Goal: Information Seeking & Learning: Learn about a topic

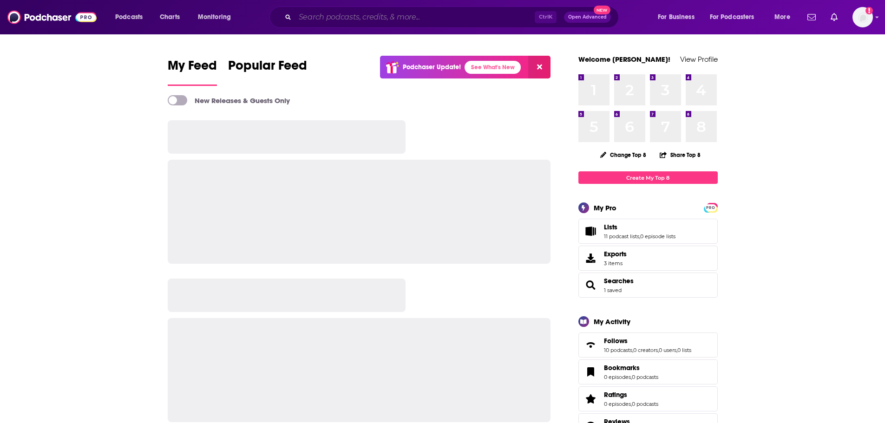
click at [323, 23] on input "Search podcasts, credits, & more..." at bounding box center [415, 17] width 240 height 15
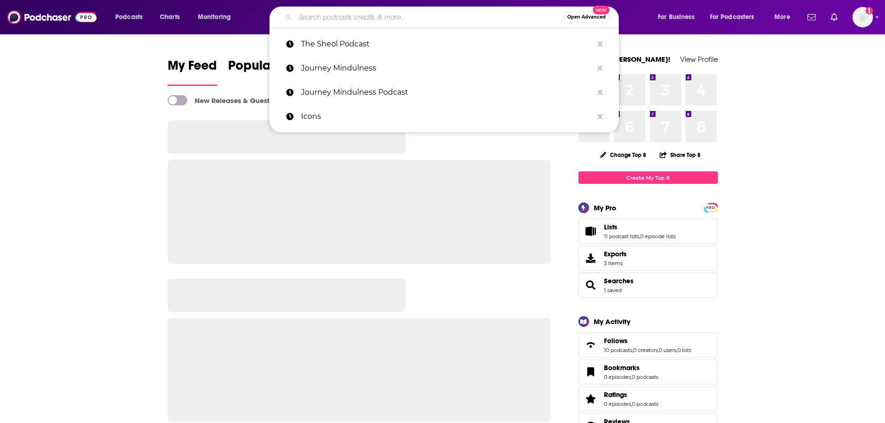
paste input "[PERSON_NAME] Podcast"
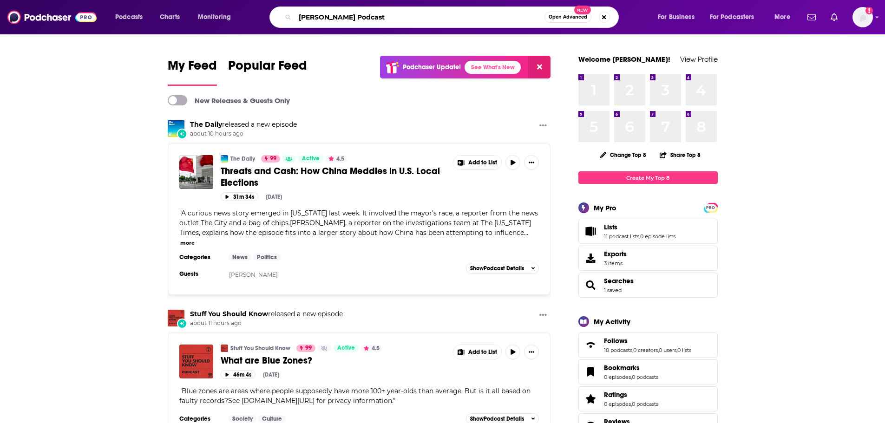
type input "[PERSON_NAME] Podcast"
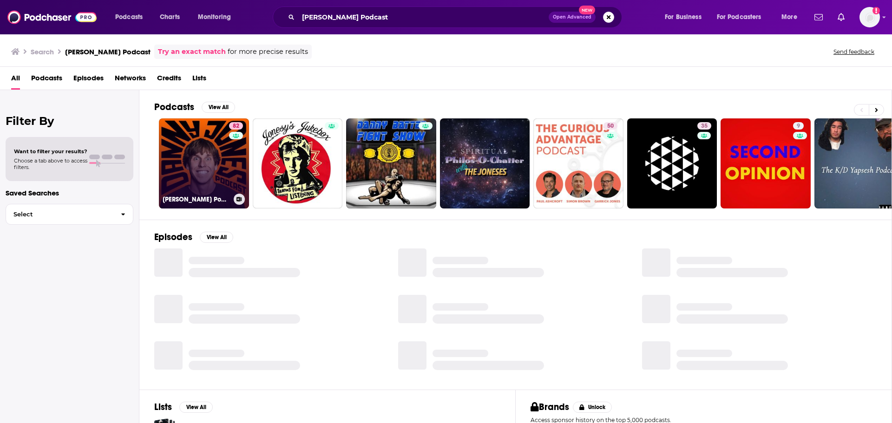
click at [189, 155] on link "82 [PERSON_NAME] Podcast" at bounding box center [204, 163] width 90 height 90
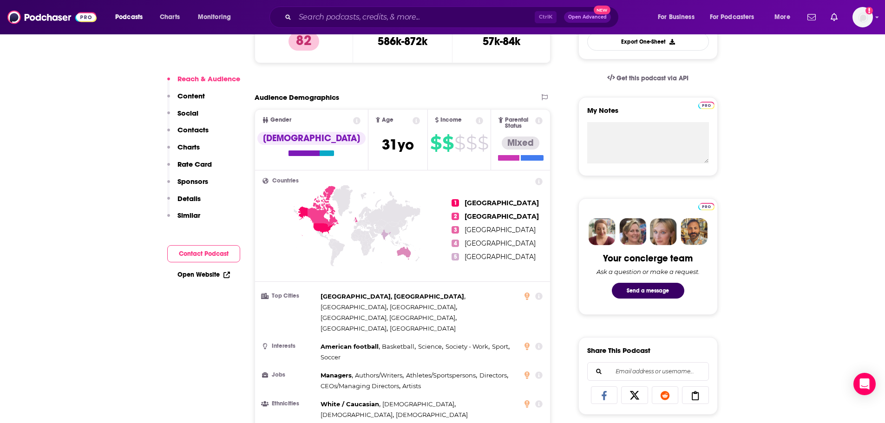
scroll to position [186, 0]
